Goal: Transaction & Acquisition: Book appointment/travel/reservation

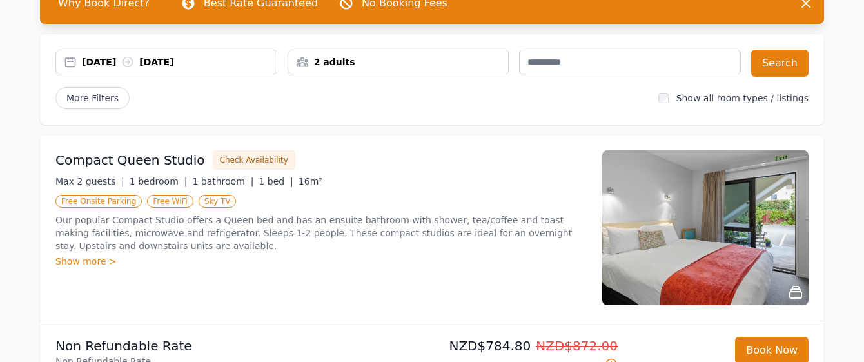
scroll to position [119, 0]
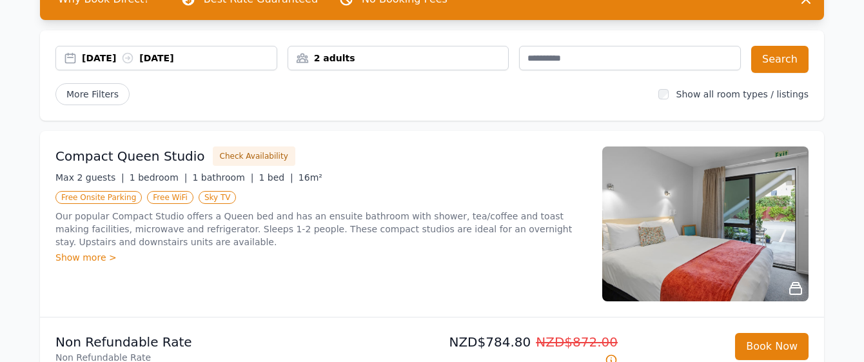
click at [376, 64] on div "2 adults" at bounding box center [398, 58] width 221 height 13
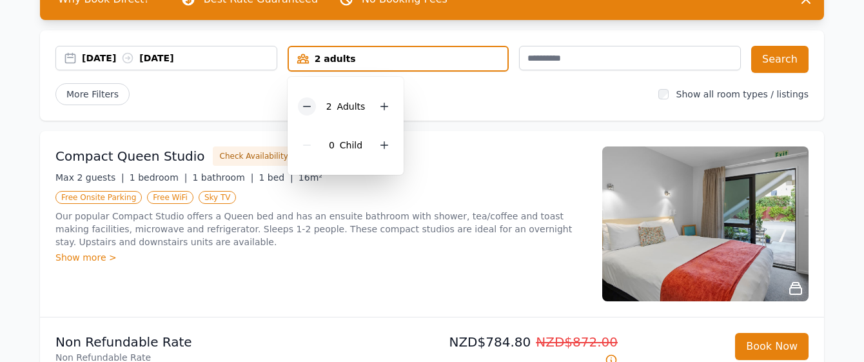
click at [302, 109] on icon at bounding box center [307, 106] width 10 height 10
click at [375, 146] on icon at bounding box center [380, 145] width 10 height 10
click at [475, 104] on div "More Filters" at bounding box center [351, 94] width 593 height 22
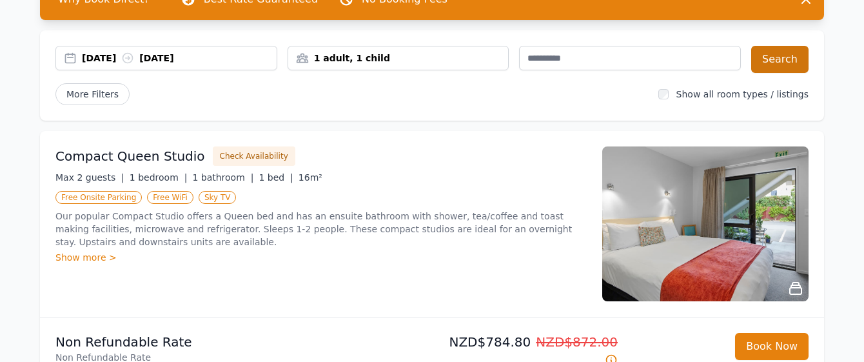
click at [757, 63] on button "Search" at bounding box center [779, 59] width 57 height 27
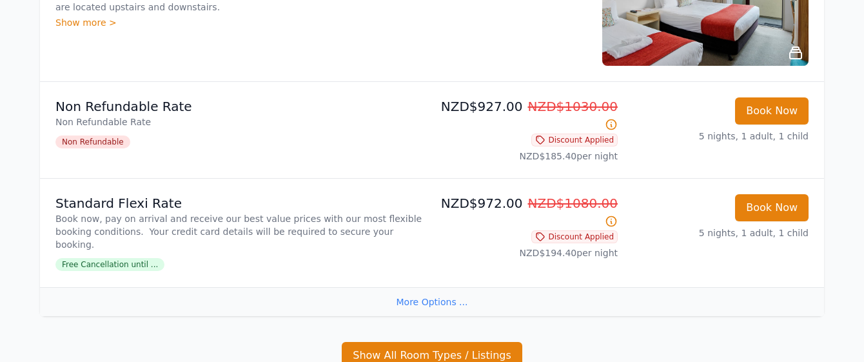
scroll to position [1227, 0]
click at [420, 287] on div "More Options ..." at bounding box center [432, 301] width 784 height 29
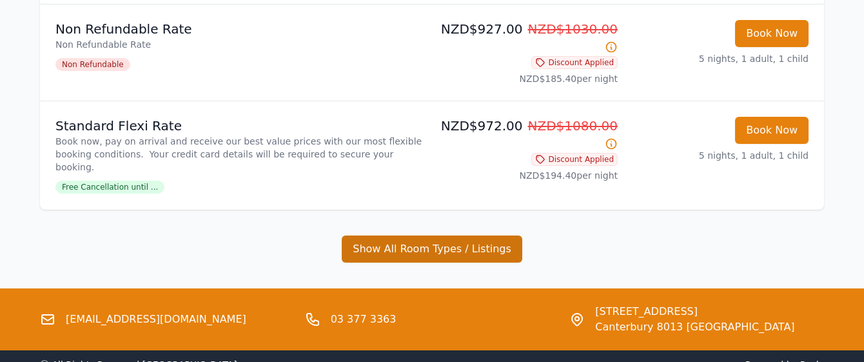
scroll to position [1303, 0]
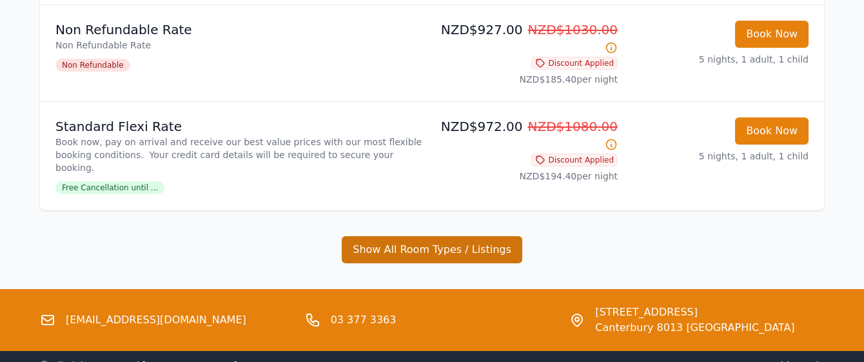
click at [415, 236] on button "Show All Room Types / Listings" at bounding box center [432, 249] width 181 height 27
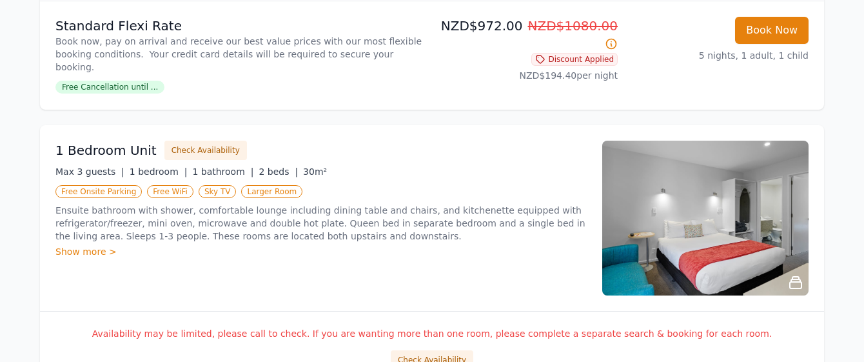
scroll to position [1409, 0]
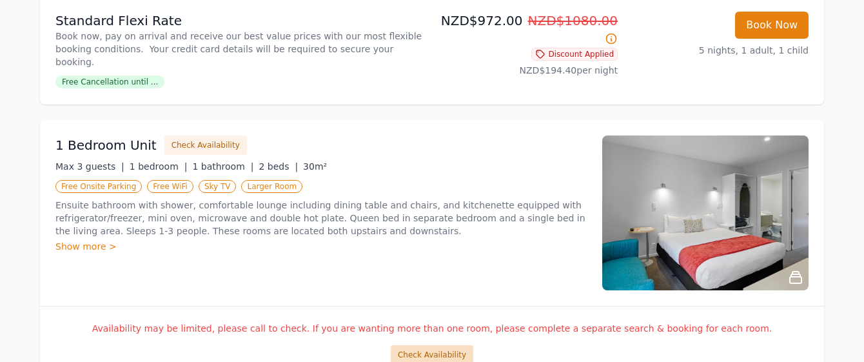
click at [430, 345] on button "Check Availability" at bounding box center [432, 354] width 83 height 19
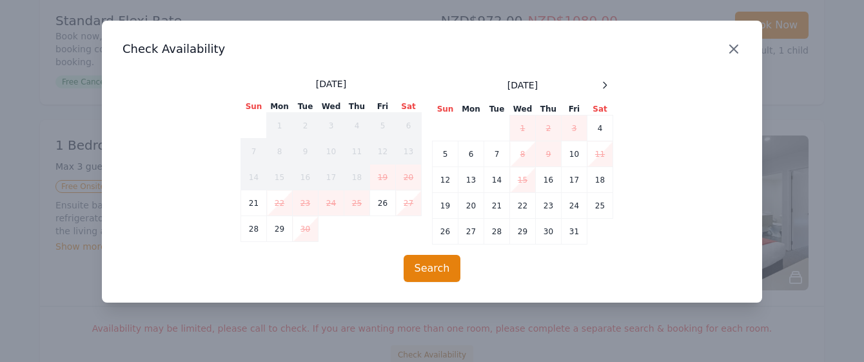
click at [731, 52] on icon "button" at bounding box center [734, 49] width 8 height 8
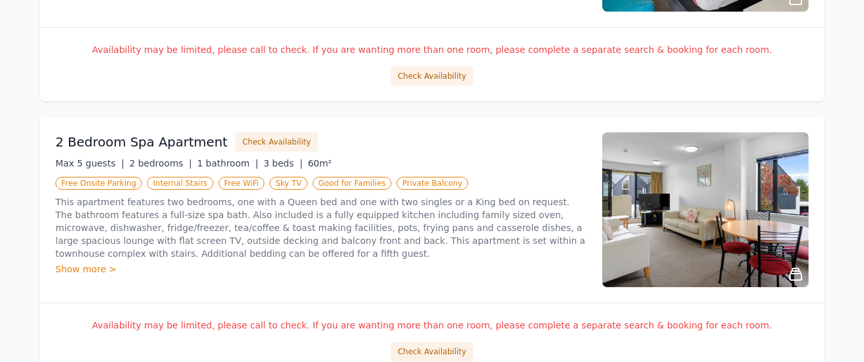
scroll to position [1688, 0]
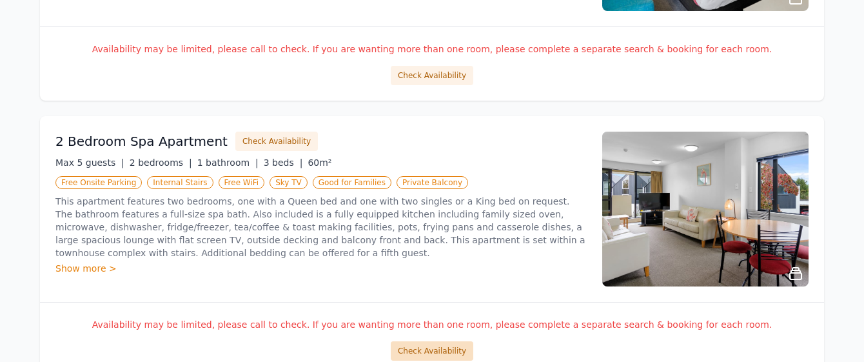
click at [447, 341] on button "Check Availability" at bounding box center [432, 350] width 83 height 19
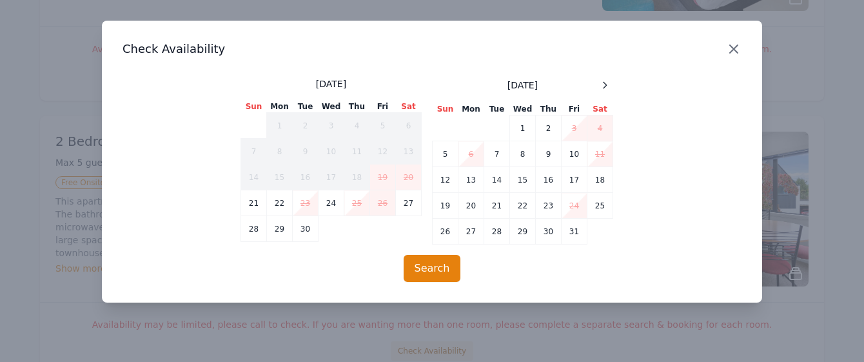
click at [738, 52] on icon "button" at bounding box center [733, 48] width 15 height 15
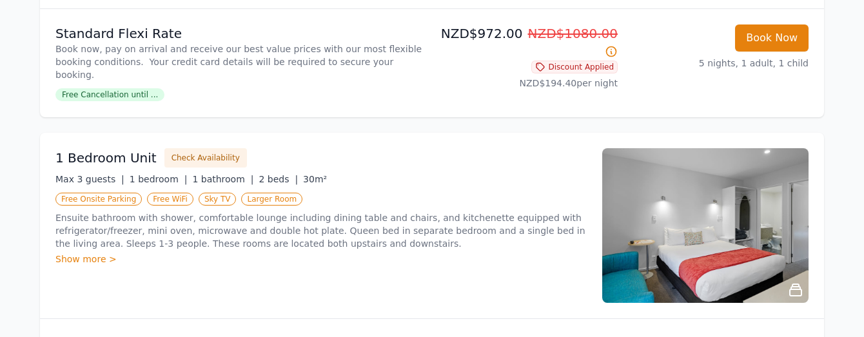
scroll to position [1407, 0]
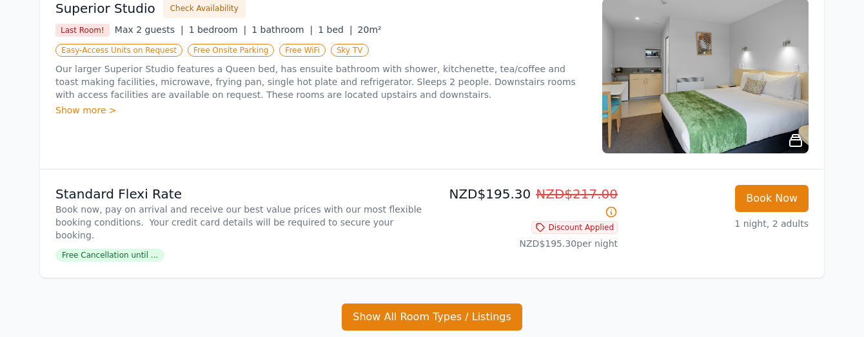
scroll to position [582, 0]
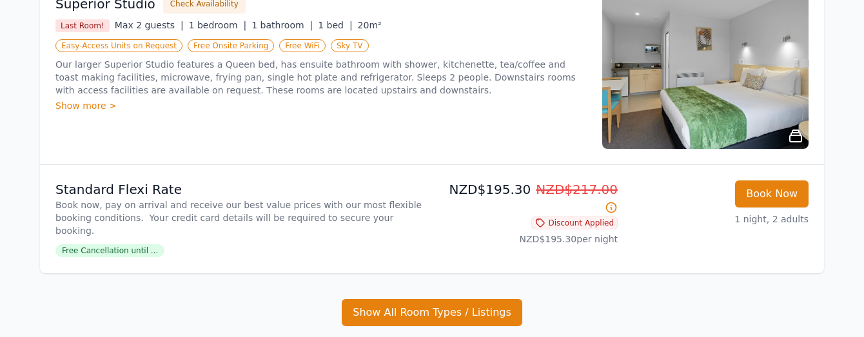
click at [792, 130] on icon at bounding box center [796, 136] width 12 height 12
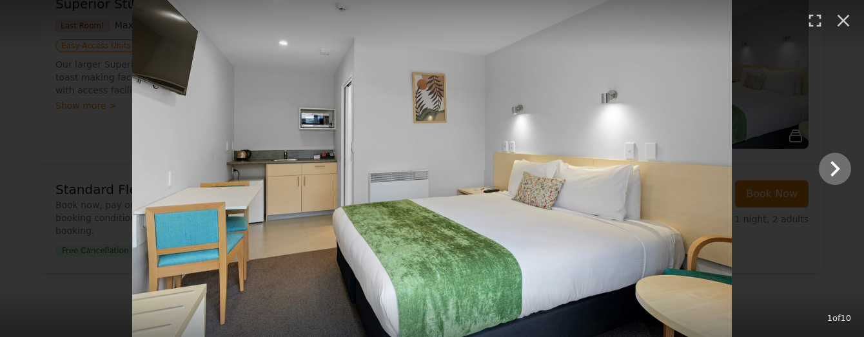
click at [824, 175] on icon "Show slide 2 of 10" at bounding box center [835, 168] width 31 height 31
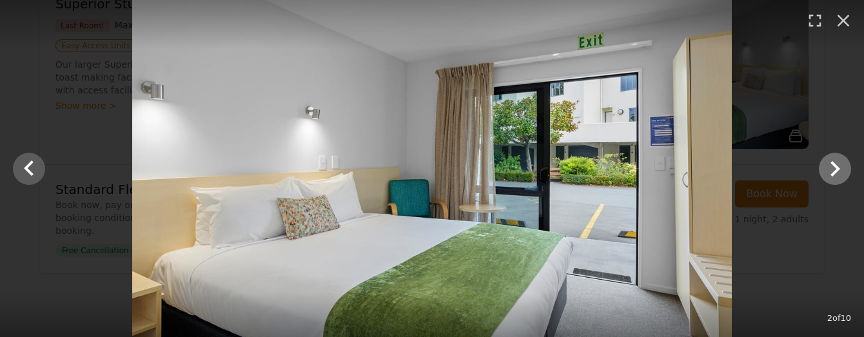
click at [824, 175] on icon "Show slide 3 of 10" at bounding box center [835, 168] width 31 height 31
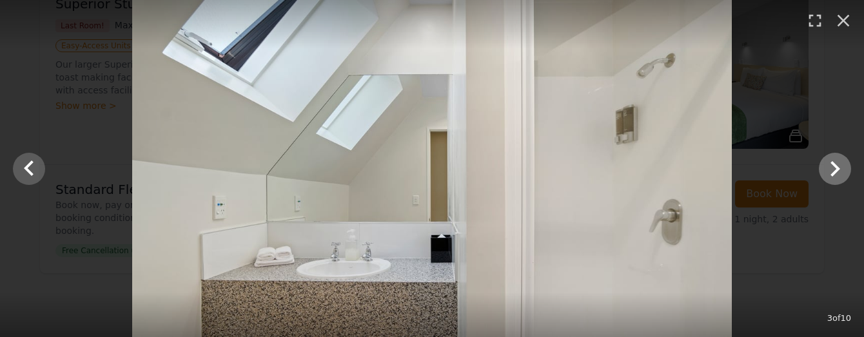
click at [824, 175] on icon "Show slide 4 of 10" at bounding box center [835, 168] width 31 height 31
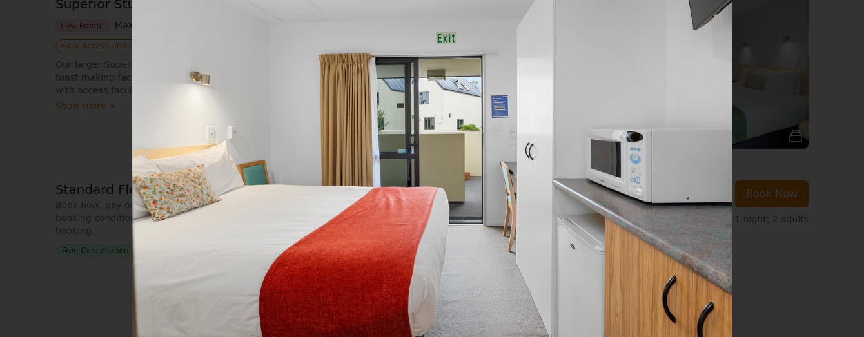
click at [824, 175] on icon "Show slide 5 of 10" at bounding box center [835, 168] width 31 height 31
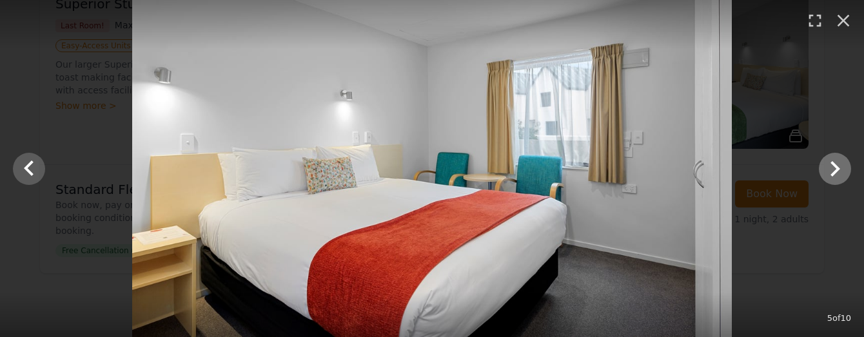
click at [824, 175] on icon "Show slide 6 of 10" at bounding box center [835, 168] width 31 height 31
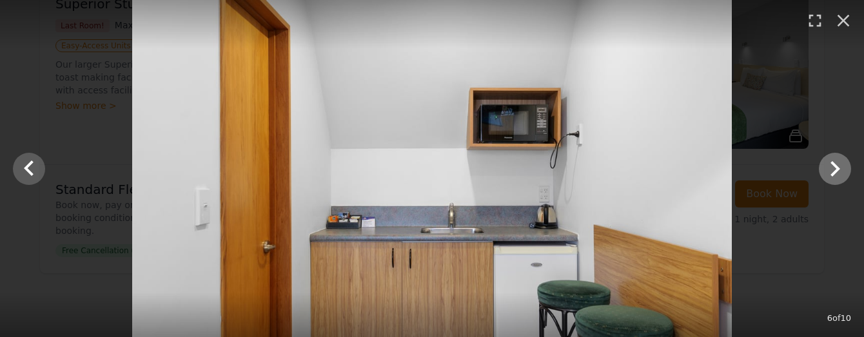
click at [824, 175] on icon "Show slide 7 of 10" at bounding box center [835, 168] width 31 height 31
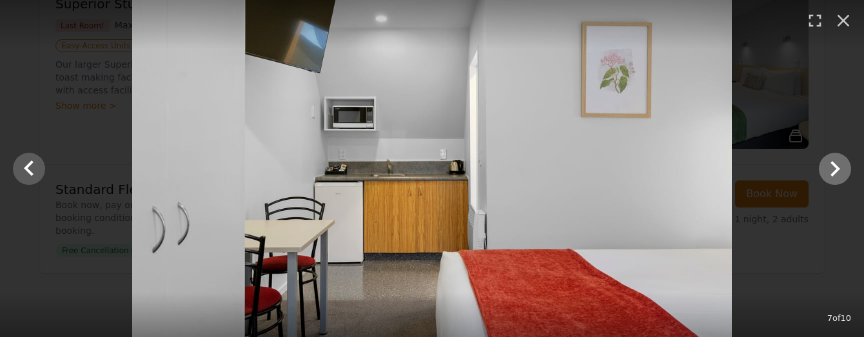
click at [826, 175] on icon "Show slide 8 of 10" at bounding box center [835, 168] width 31 height 31
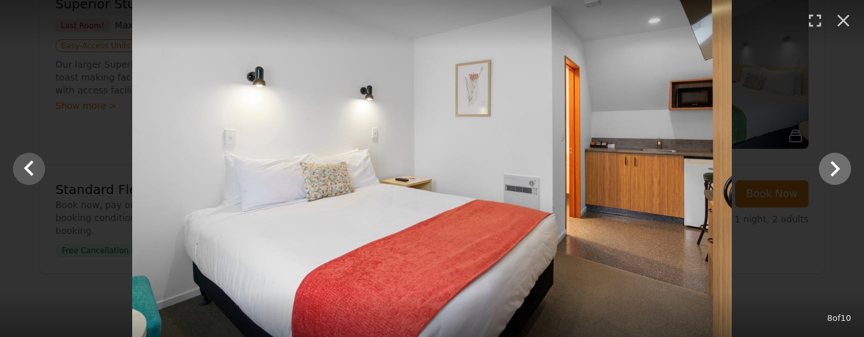
click at [826, 175] on icon "Show slide 9 of 10" at bounding box center [835, 168] width 31 height 31
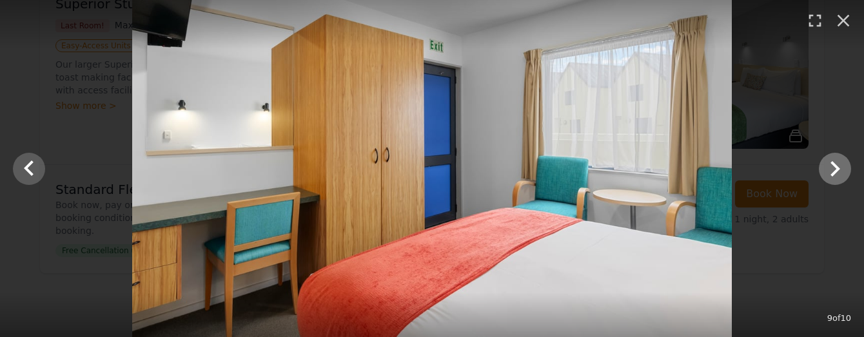
click at [826, 175] on icon "Show slide 10 of 10" at bounding box center [835, 168] width 31 height 31
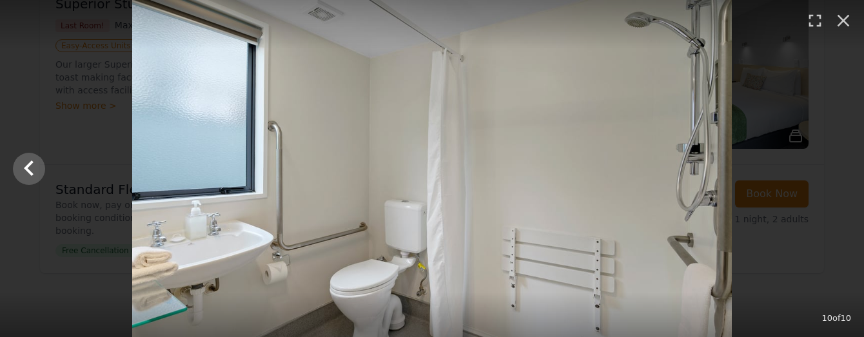
click at [826, 175] on div at bounding box center [432, 168] width 864 height 337
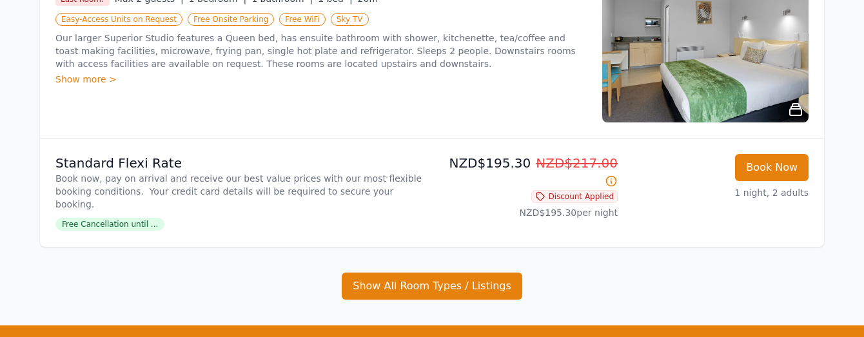
scroll to position [609, 0]
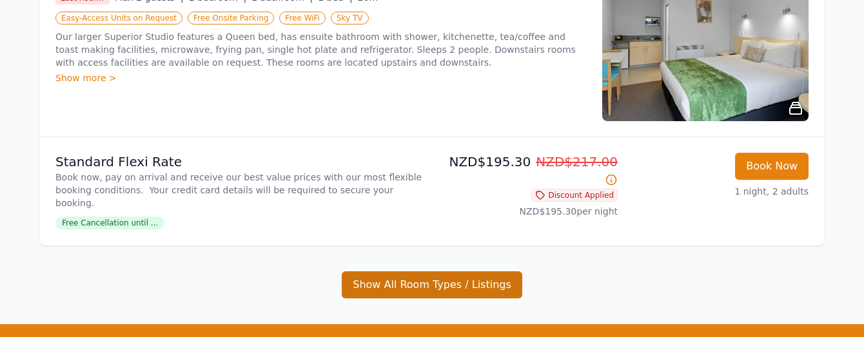
click at [461, 272] on button "Show All Room Types / Listings" at bounding box center [432, 285] width 181 height 27
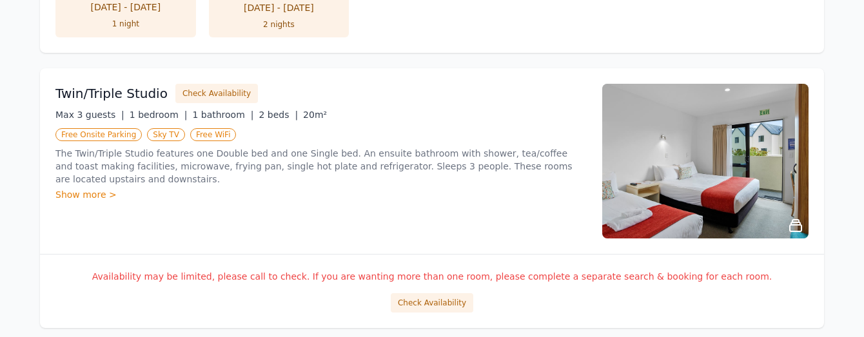
scroll to position [1705, 0]
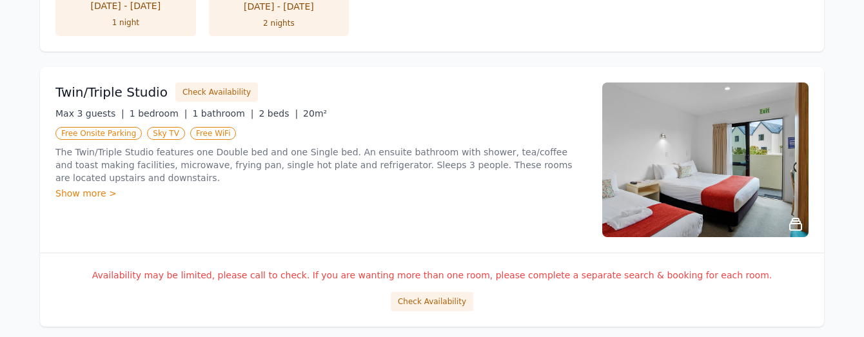
click at [678, 161] on img at bounding box center [705, 160] width 206 height 155
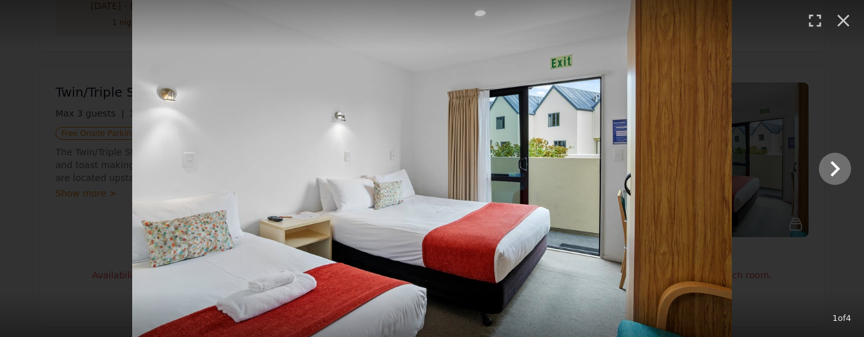
click at [832, 176] on icon "Show slide 2 of 4" at bounding box center [835, 168] width 31 height 31
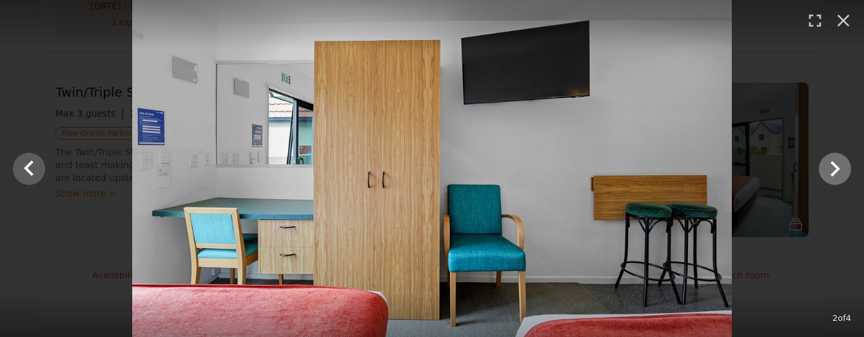
click at [832, 176] on icon "Show slide 3 of 4" at bounding box center [835, 168] width 31 height 31
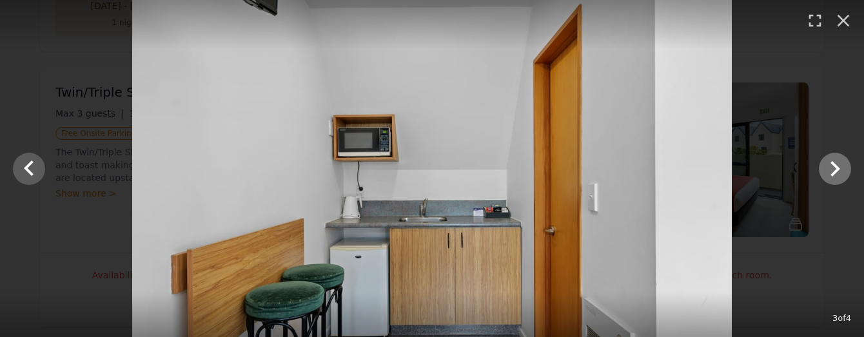
click at [834, 181] on icon "Show slide 4 of 4" at bounding box center [835, 168] width 31 height 31
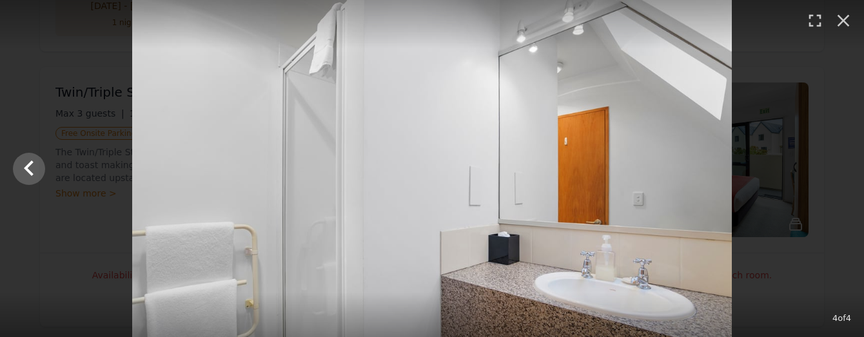
click at [834, 181] on div at bounding box center [432, 168] width 864 height 337
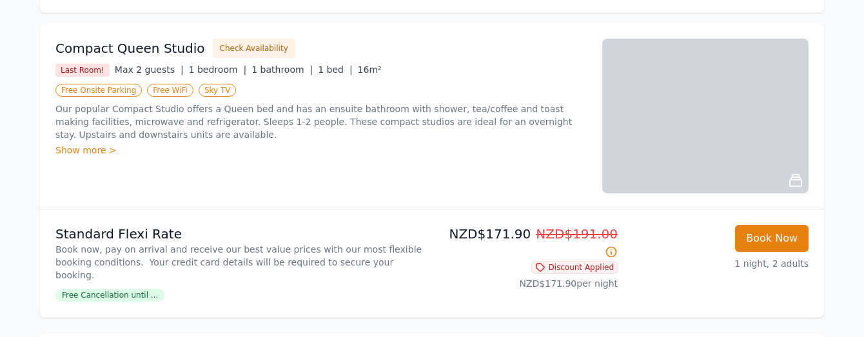
scroll to position [219, 0]
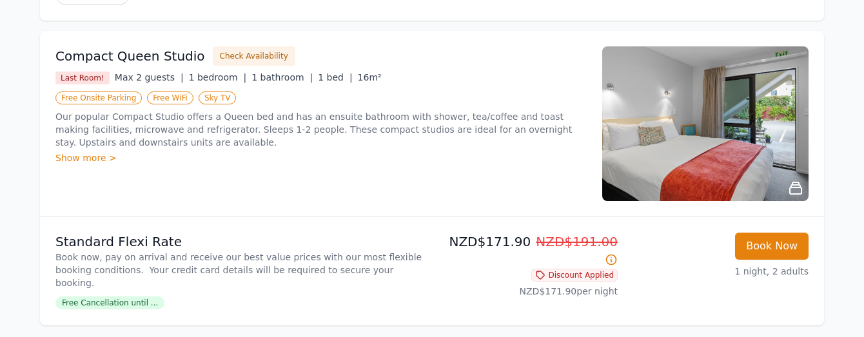
click at [650, 164] on img at bounding box center [705, 123] width 206 height 155
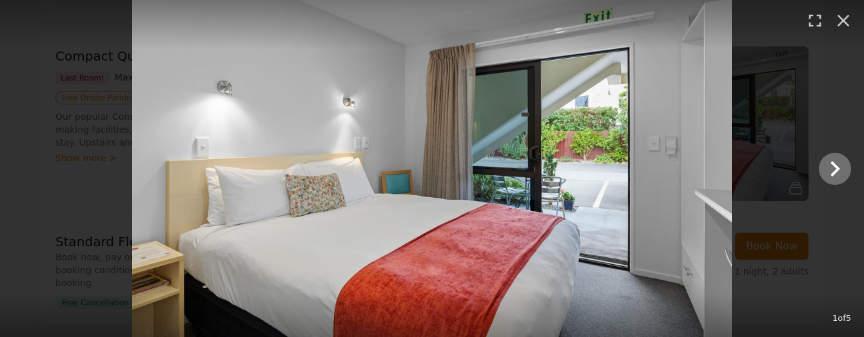
click at [840, 181] on icon "Show slide 2 of 5" at bounding box center [835, 168] width 31 height 31
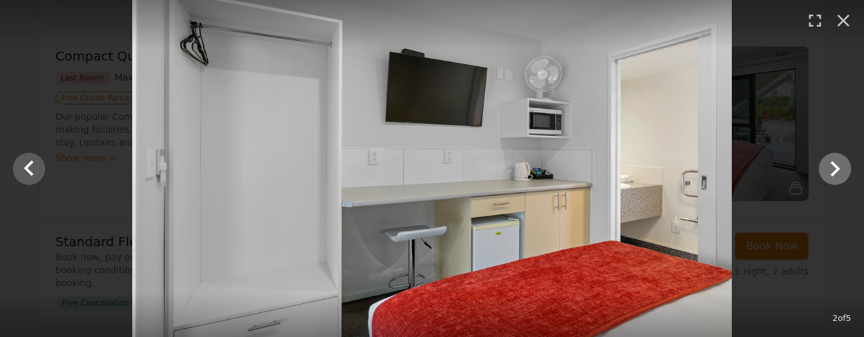
click at [839, 168] on icon "Show slide 3 of 5" at bounding box center [836, 168] width 10 height 15
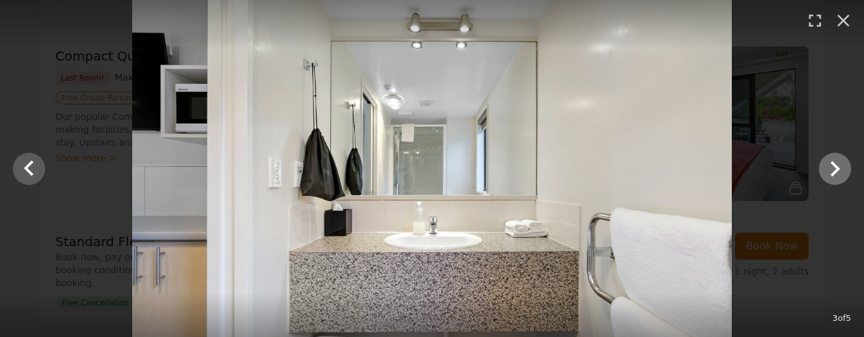
click at [830, 170] on icon "Show slide 4 of 5" at bounding box center [835, 168] width 31 height 31
